Goal: Task Accomplishment & Management: Use online tool/utility

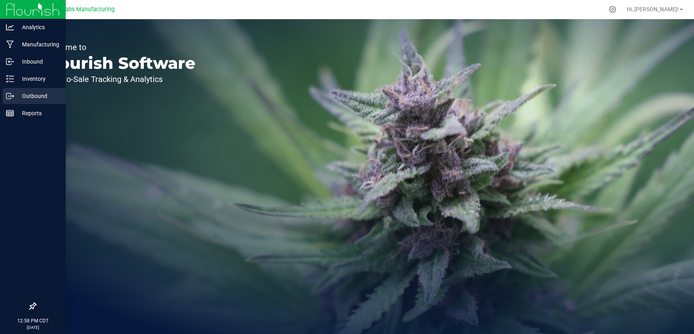
click at [42, 98] on p "Outbound" at bounding box center [38, 96] width 48 height 10
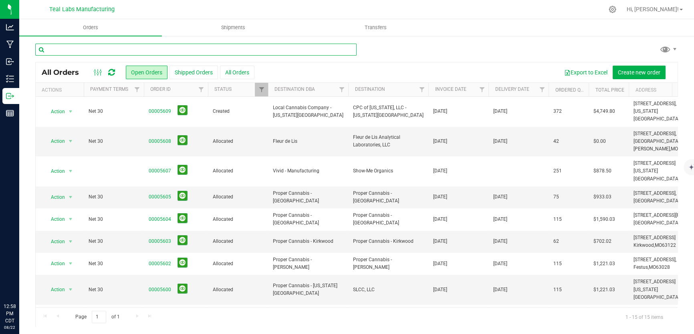
click at [273, 54] on input "text" at bounding box center [195, 50] width 321 height 12
click at [482, 87] on span "Filter" at bounding box center [481, 90] width 6 height 6
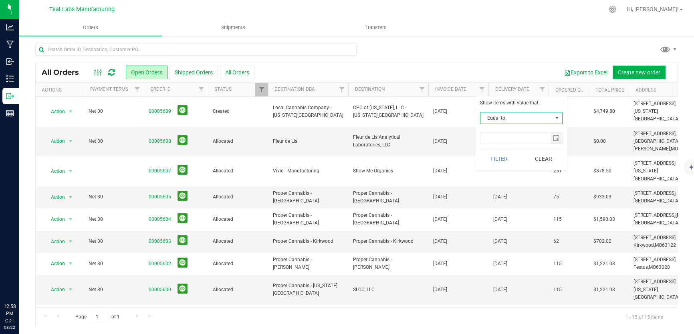
click at [554, 120] on span "select" at bounding box center [556, 118] width 6 height 6
click at [488, 74] on div "Export to Excel Create new order" at bounding box center [462, 73] width 417 height 14
click at [519, 92] on th "Delivery Date" at bounding box center [518, 90] width 60 height 14
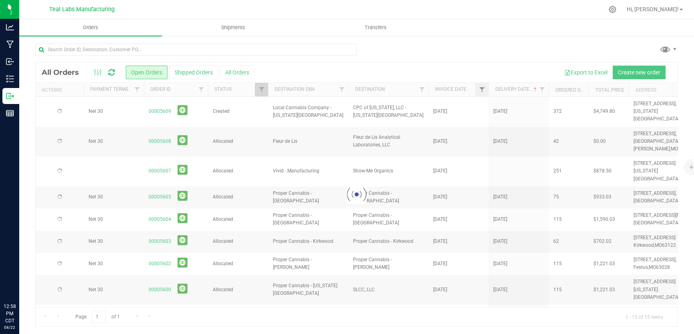
click at [471, 90] on div at bounding box center [357, 194] width 642 height 264
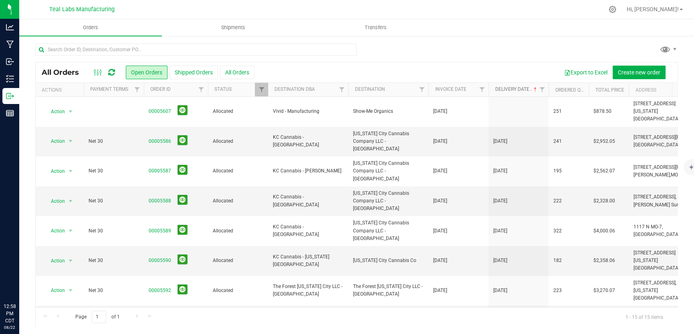
click at [531, 92] on span at bounding box center [534, 90] width 6 height 6
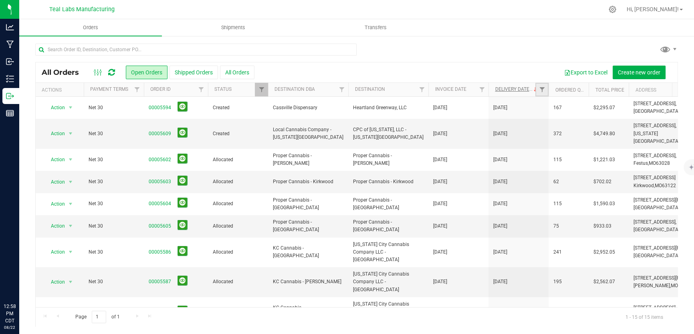
click at [535, 91] on link "Filter" at bounding box center [541, 90] width 13 height 14
click at [533, 91] on span at bounding box center [534, 90] width 6 height 6
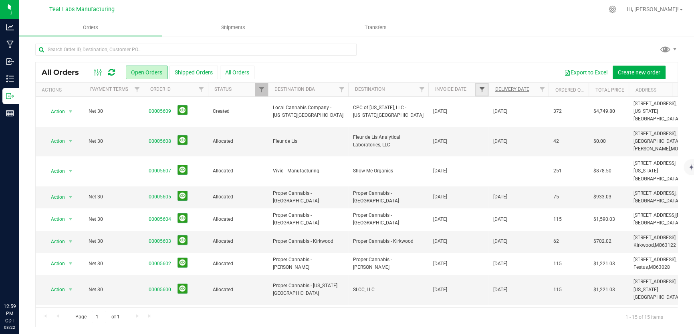
click at [481, 88] on span "Filter" at bounding box center [481, 90] width 6 height 6
click at [504, 135] on input "text" at bounding box center [515, 138] width 70 height 11
click at [554, 139] on span "select" at bounding box center [556, 138] width 6 height 6
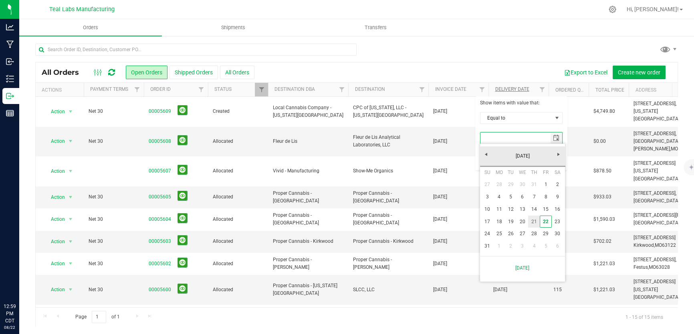
click at [537, 223] on link "21" at bounding box center [534, 222] width 12 height 12
type input "[DATE]"
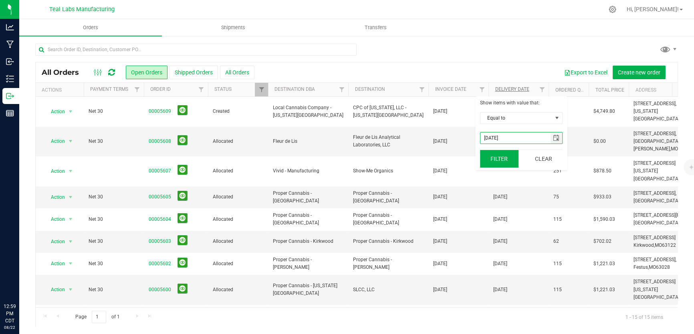
click at [505, 156] on button "Filter" at bounding box center [499, 159] width 38 height 18
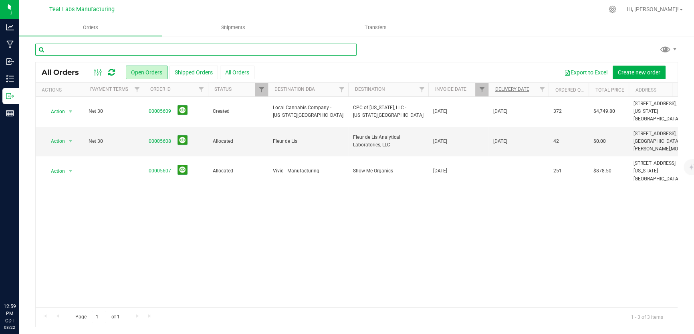
click at [122, 53] on input "text" at bounding box center [195, 50] width 321 height 12
type input "nature med"
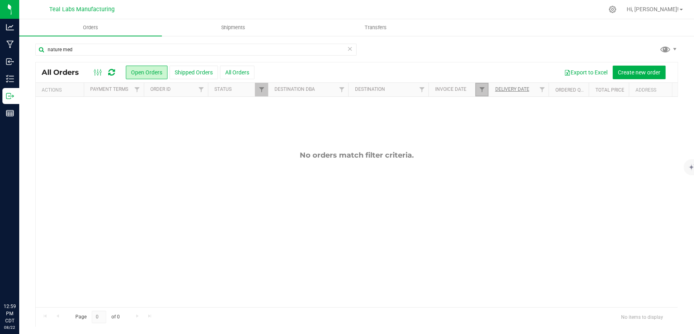
click at [485, 94] on link "Filter" at bounding box center [481, 90] width 13 height 14
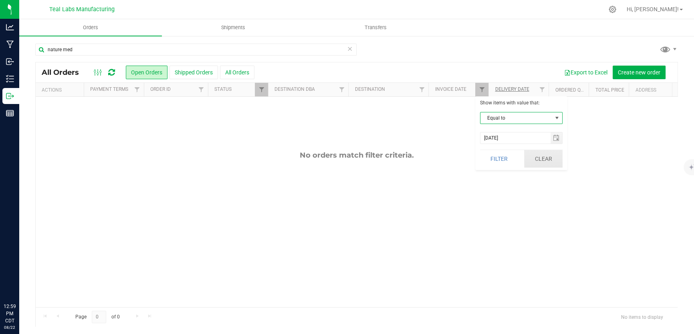
click at [539, 155] on button "Clear" at bounding box center [543, 159] width 38 height 18
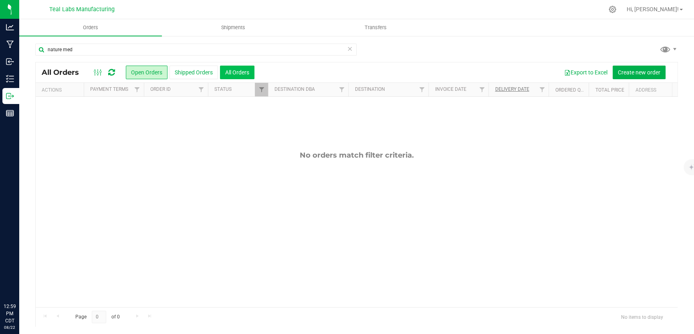
click at [251, 69] on button "All Orders" at bounding box center [237, 73] width 34 height 14
